Goal: Information Seeking & Learning: Learn about a topic

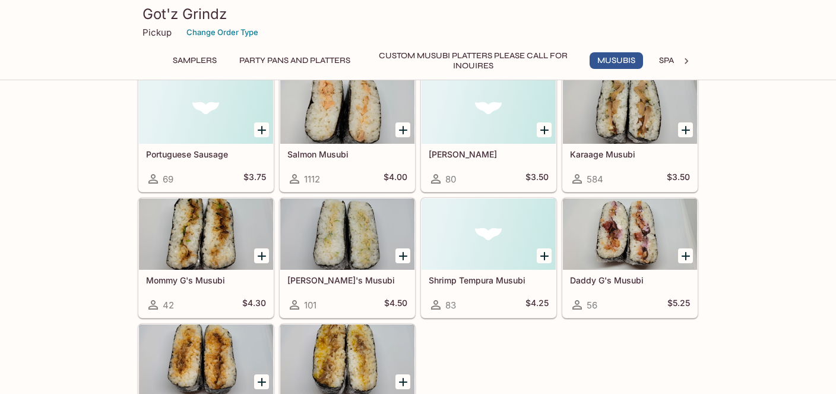
scroll to position [877, 0]
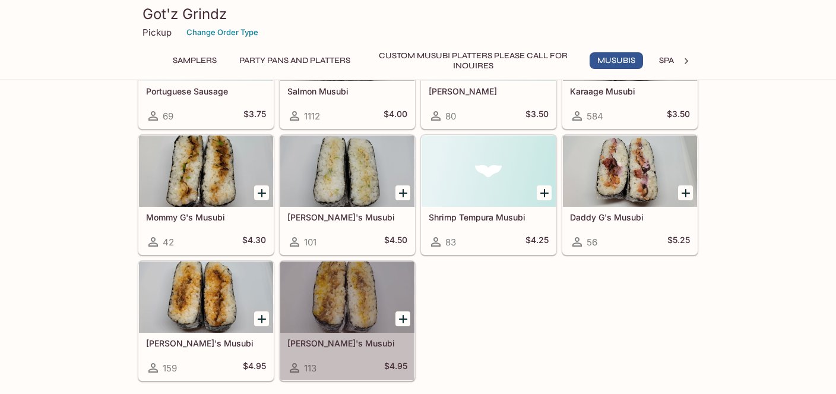
click at [346, 338] on h5 "[PERSON_NAME]'s Musubi" at bounding box center [347, 343] width 120 height 10
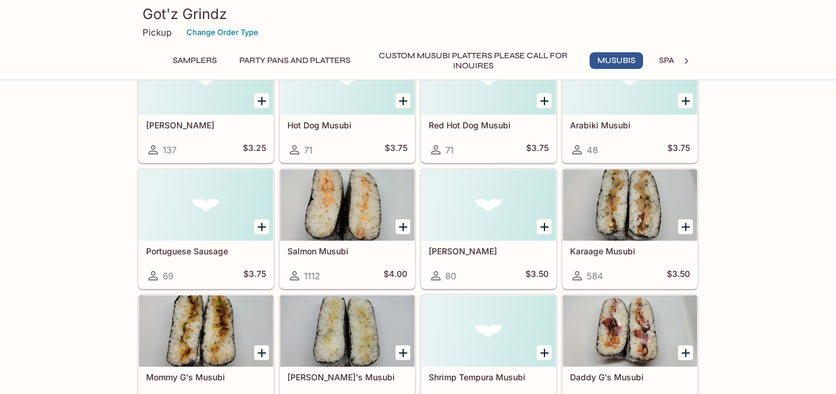
scroll to position [780, 0]
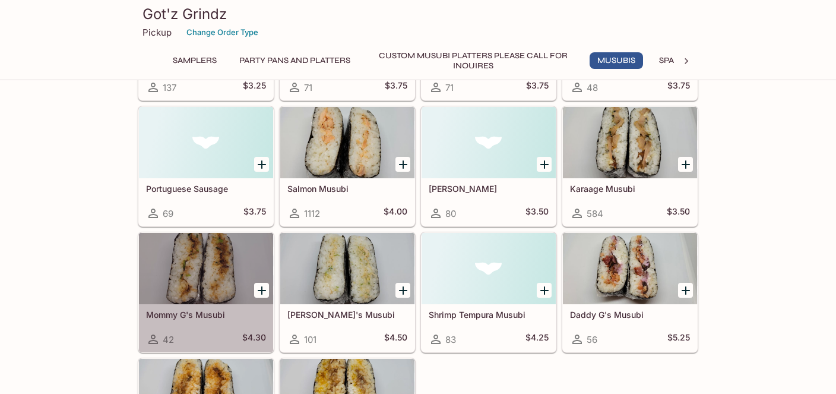
click at [221, 272] on div at bounding box center [206, 268] width 134 height 71
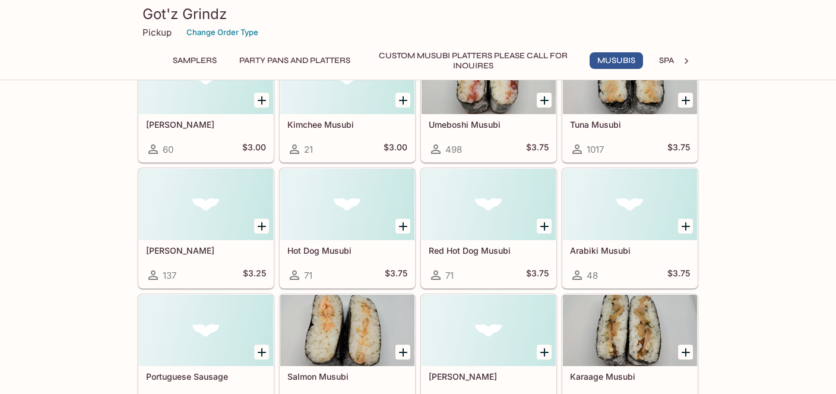
scroll to position [655, 0]
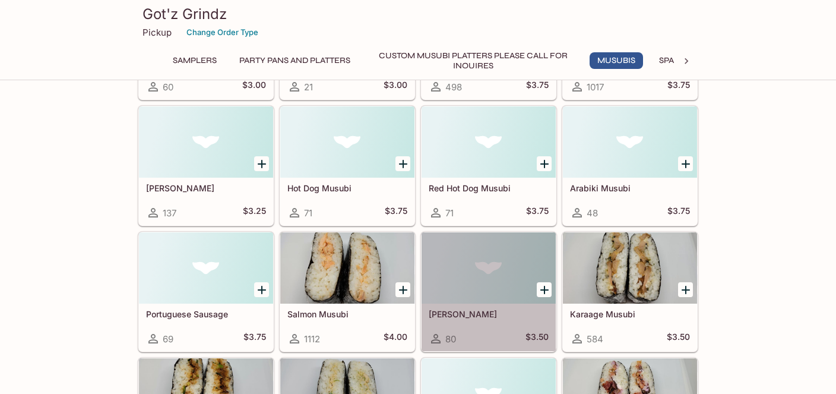
click at [467, 313] on h5 "[PERSON_NAME]" at bounding box center [489, 314] width 120 height 10
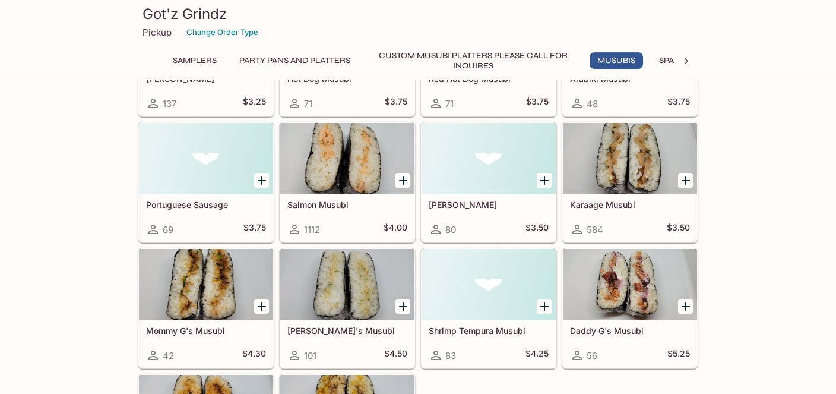
scroll to position [780, 0]
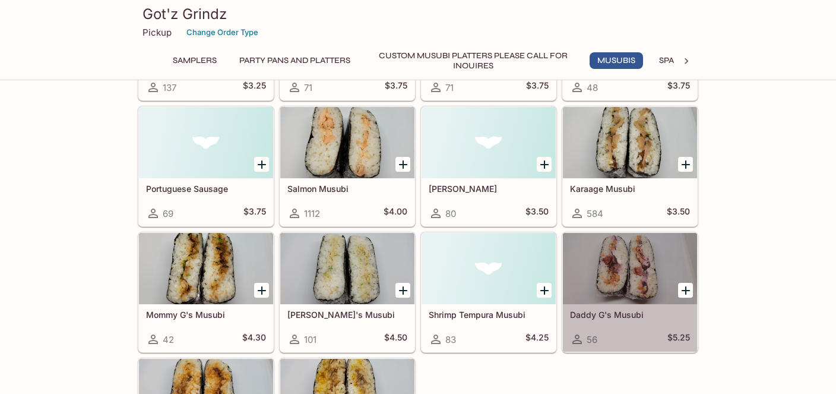
click at [590, 267] on div at bounding box center [630, 268] width 134 height 71
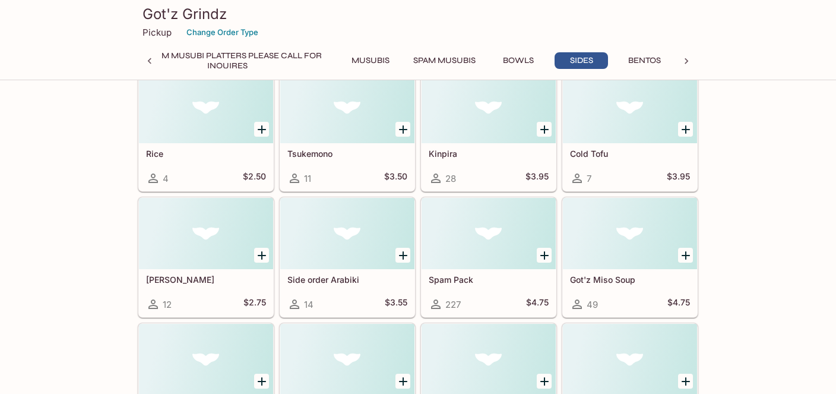
scroll to position [1954, 0]
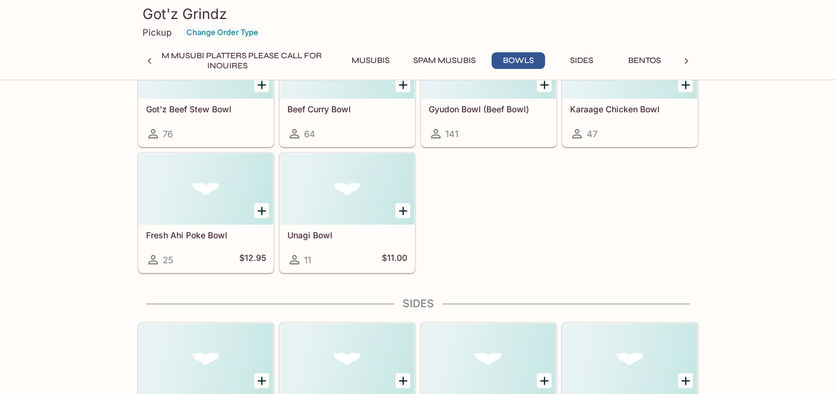
click at [585, 61] on button "Sides" at bounding box center [580, 60] width 53 height 17
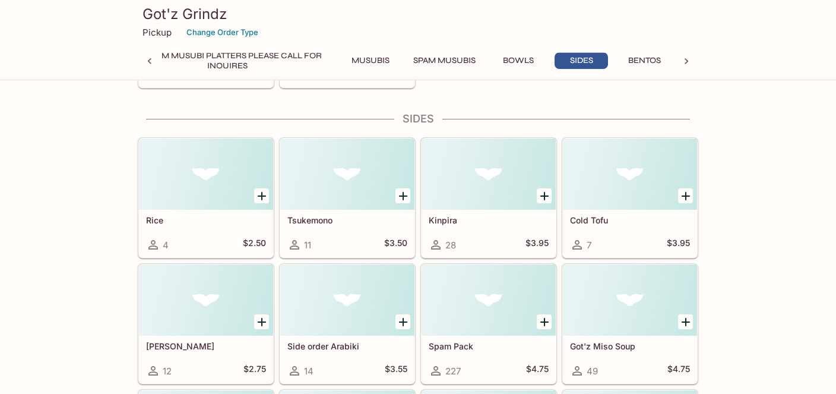
scroll to position [2140, 0]
